Goal: Task Accomplishment & Management: Use online tool/utility

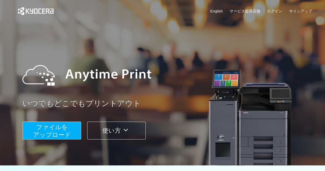
click at [54, 135] on span "ファイルを ​​アップロード" at bounding box center [52, 131] width 38 height 15
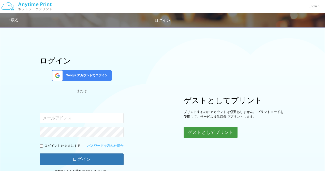
click at [210, 134] on button "ゲストとしてプリント" at bounding box center [211, 132] width 54 height 11
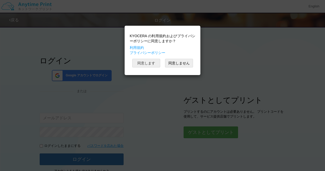
click at [152, 61] on button "同意します" at bounding box center [146, 63] width 28 height 9
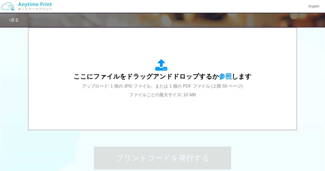
scroll to position [142, 0]
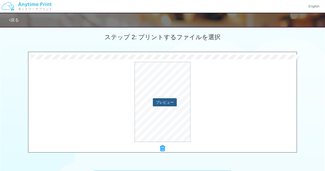
click at [165, 103] on button "プレビュー" at bounding box center [165, 102] width 24 height 8
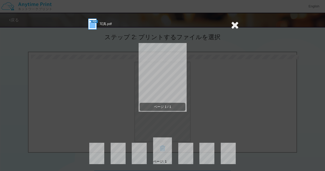
click at [237, 26] on icon at bounding box center [235, 25] width 8 height 10
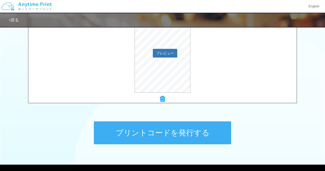
scroll to position [213, 0]
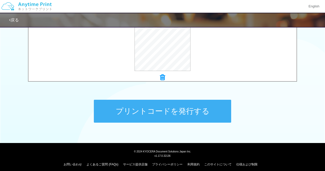
click at [168, 112] on button "プリントコードを発行する" at bounding box center [162, 111] width 137 height 23
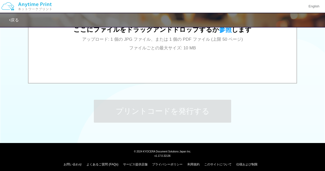
scroll to position [0, 0]
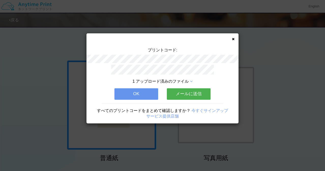
click at [140, 92] on button "OK" at bounding box center [137, 93] width 44 height 11
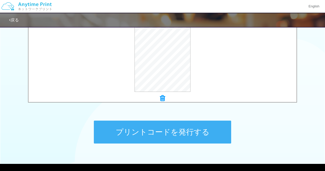
scroll to position [216, 0]
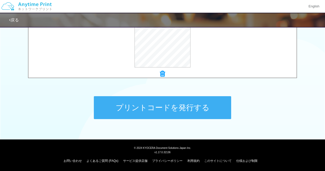
click at [181, 106] on button "プリントコードを発行する" at bounding box center [162, 107] width 137 height 23
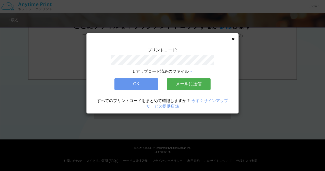
scroll to position [0, 0]
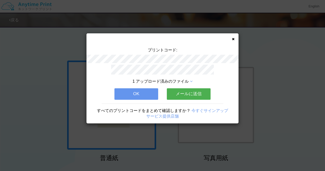
click at [141, 90] on button "OK" at bounding box center [137, 93] width 44 height 11
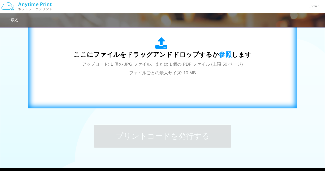
scroll to position [131, 0]
